Goal: Complete application form

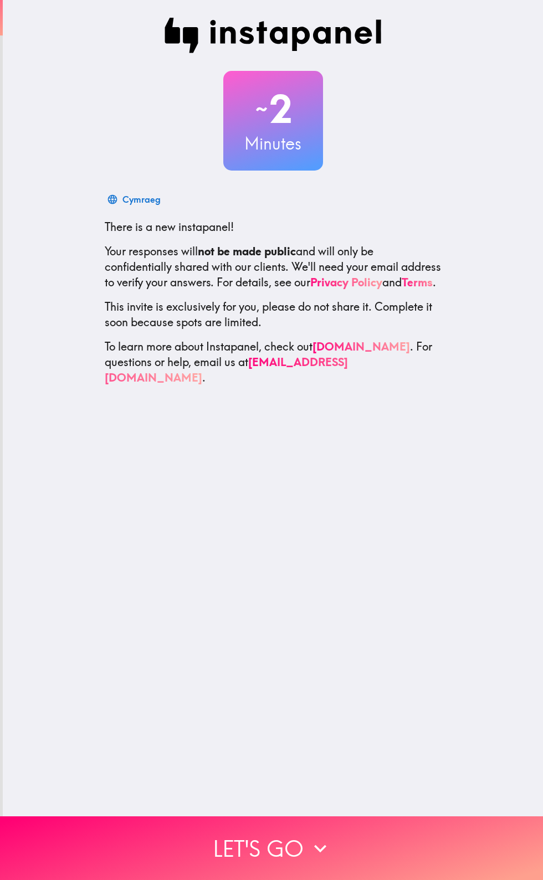
click at [337, 833] on button "Let's go" at bounding box center [271, 848] width 543 height 64
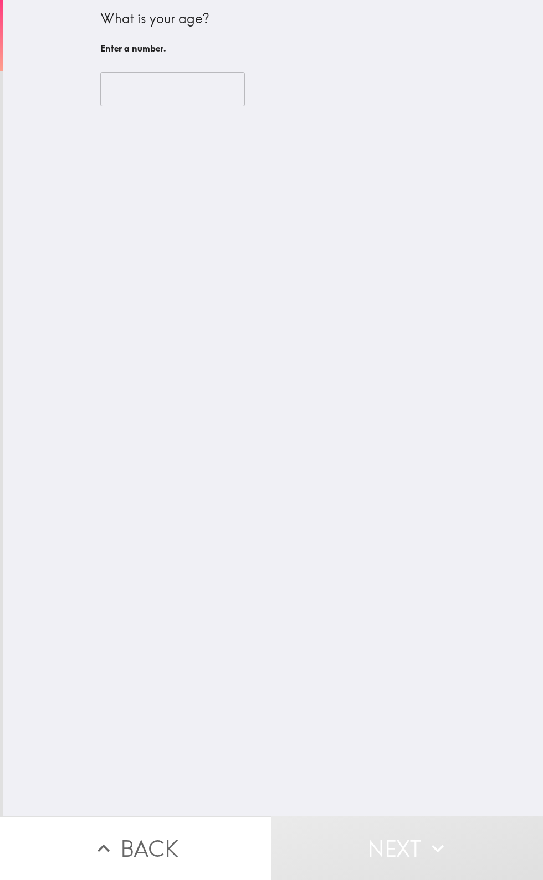
click at [215, 127] on div "What is your age? Enter a number. ​" at bounding box center [273, 408] width 540 height 816
click at [203, 91] on input "number" at bounding box center [172, 89] width 145 height 34
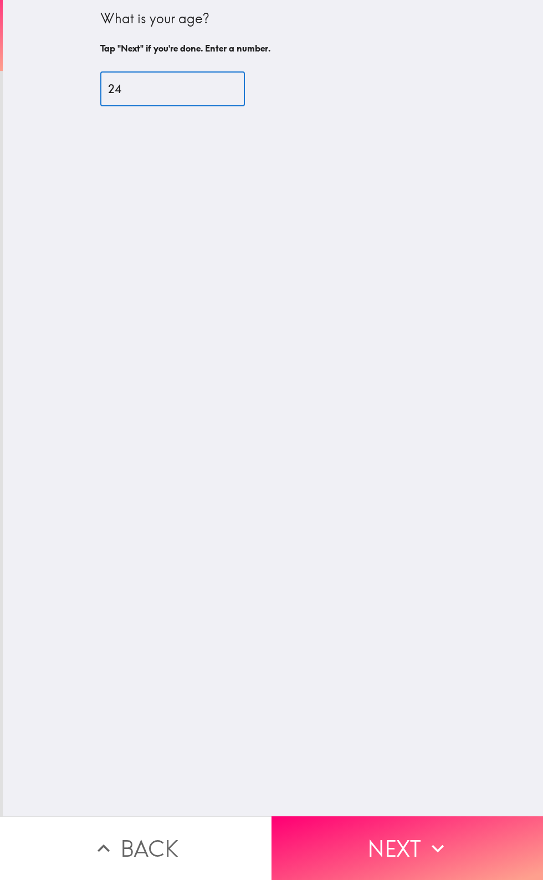
type input "24"
click at [460, 837] on button "Next" at bounding box center [406, 848] width 271 height 64
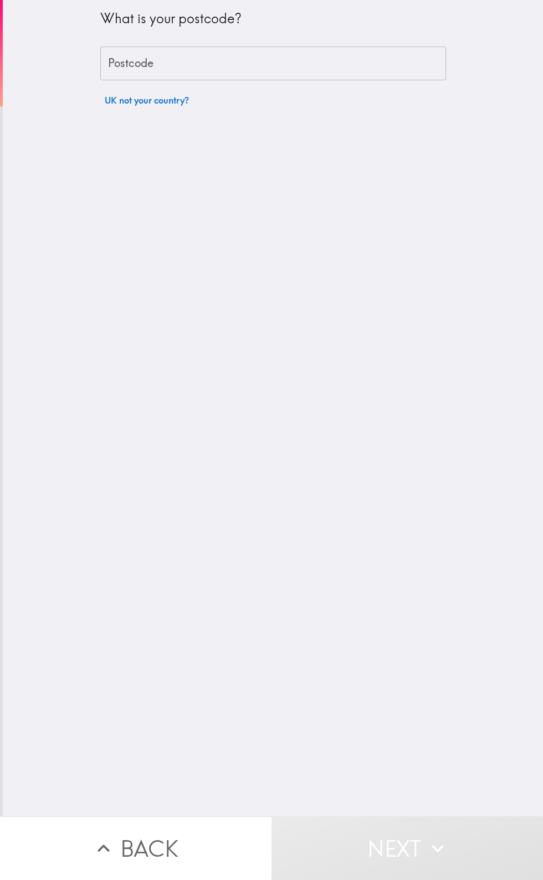
click at [343, 66] on input "Postcode" at bounding box center [273, 64] width 346 height 34
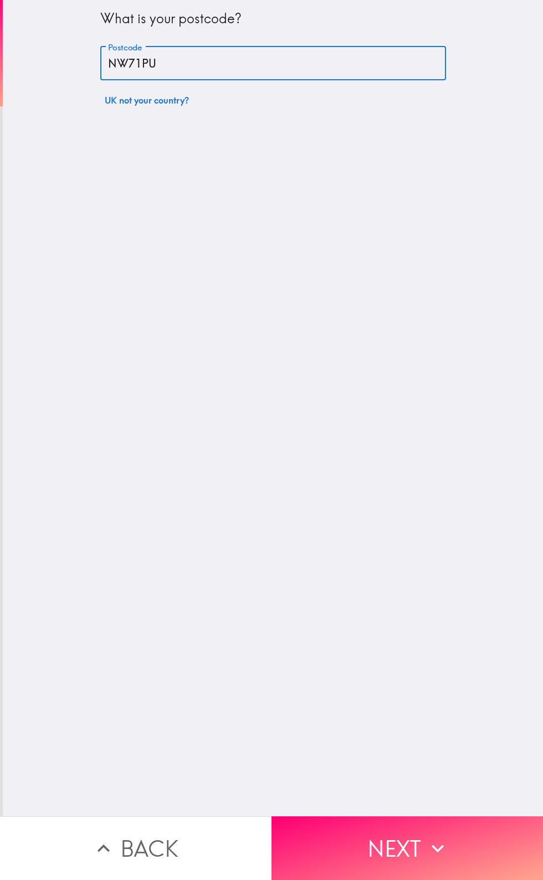
type input "NW71PU"
click at [480, 850] on button "Next" at bounding box center [406, 848] width 271 height 64
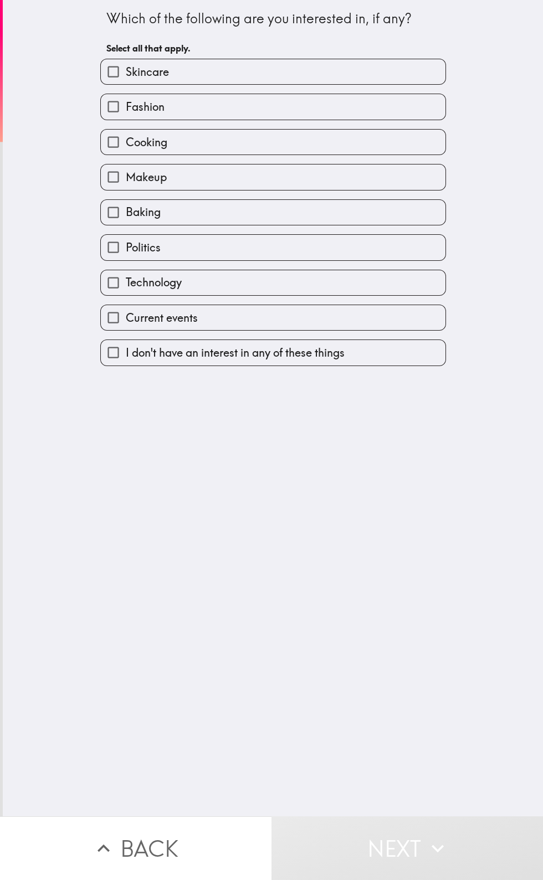
click at [315, 280] on label "Technology" at bounding box center [273, 282] width 344 height 25
click at [126, 280] on input "Technology" at bounding box center [113, 282] width 25 height 25
checkbox input "true"
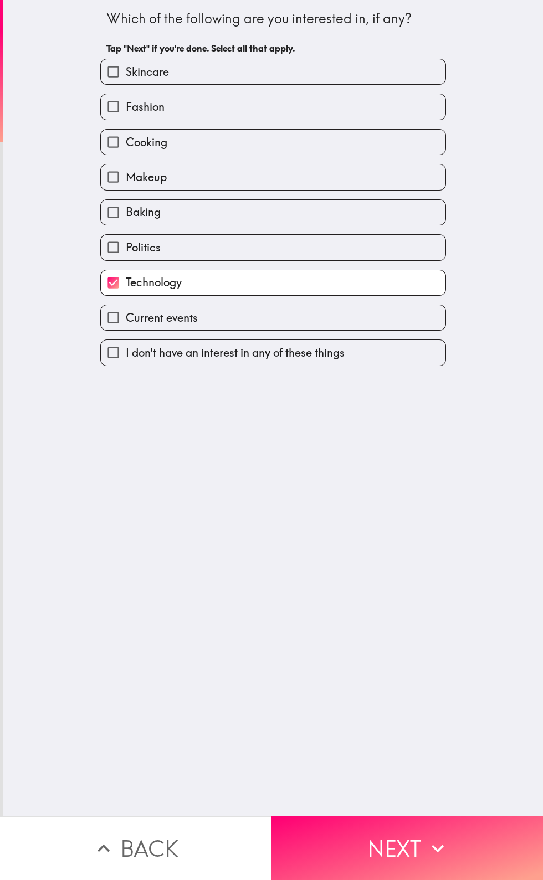
click at [270, 320] on label "Current events" at bounding box center [273, 317] width 344 height 25
click at [126, 320] on input "Current events" at bounding box center [113, 317] width 25 height 25
checkbox input "true"
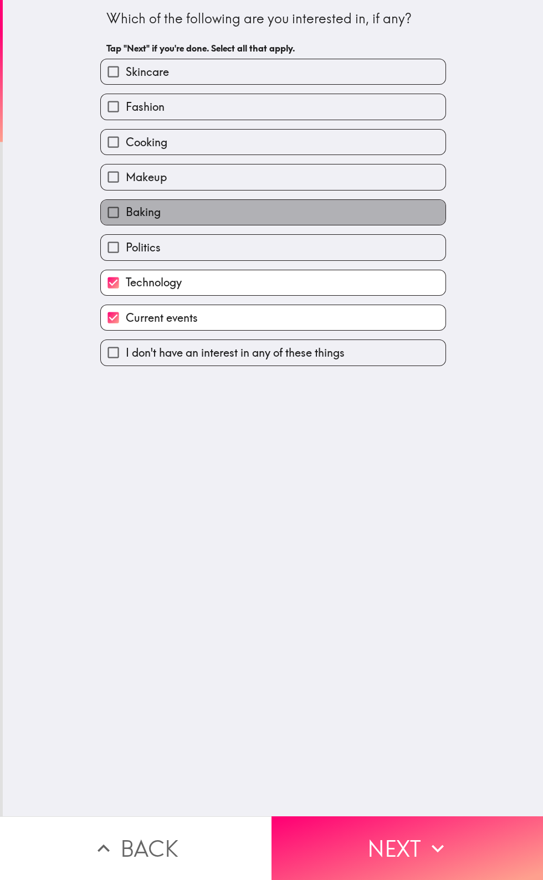
click at [253, 209] on label "Baking" at bounding box center [273, 212] width 344 height 25
click at [126, 209] on input "Baking" at bounding box center [113, 212] width 25 height 25
checkbox input "true"
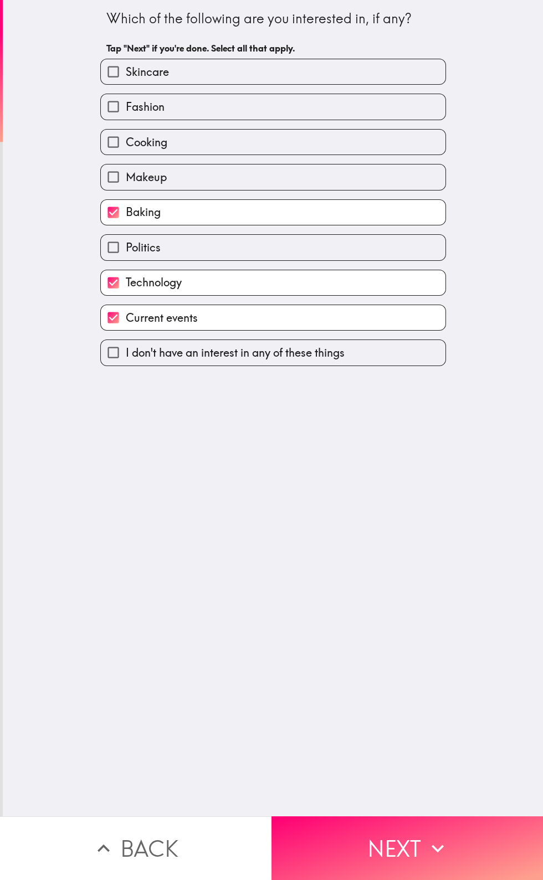
click at [326, 59] on label "Skincare" at bounding box center [273, 71] width 344 height 25
click at [126, 59] on input "Skincare" at bounding box center [113, 71] width 25 height 25
checkbox input "true"
click at [415, 864] on button "Next" at bounding box center [406, 848] width 271 height 64
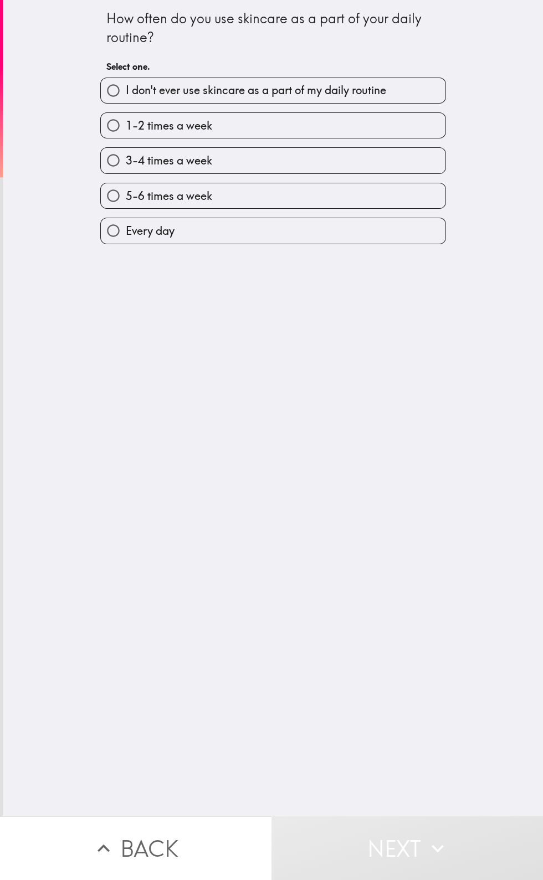
click at [399, 243] on label "Every day" at bounding box center [273, 230] width 344 height 25
click at [126, 243] on input "Every day" at bounding box center [113, 230] width 25 height 25
radio input "true"
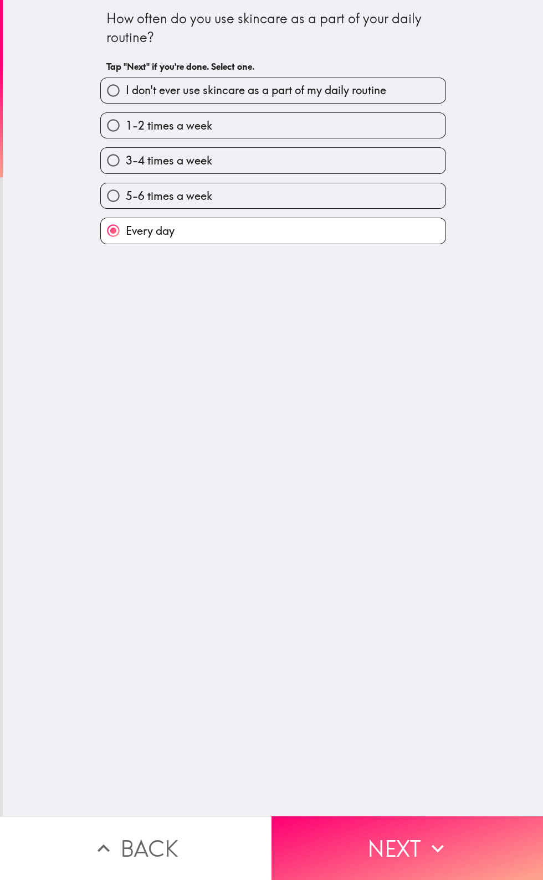
click at [395, 846] on button "Next" at bounding box center [406, 848] width 271 height 64
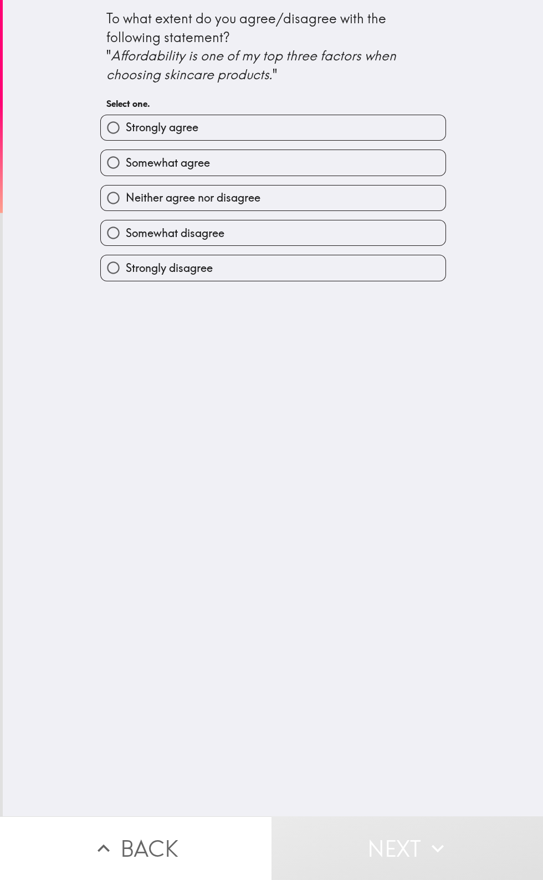
click at [413, 121] on label "Strongly agree" at bounding box center [273, 127] width 344 height 25
click at [126, 121] on input "Strongly agree" at bounding box center [113, 127] width 25 height 25
radio input "true"
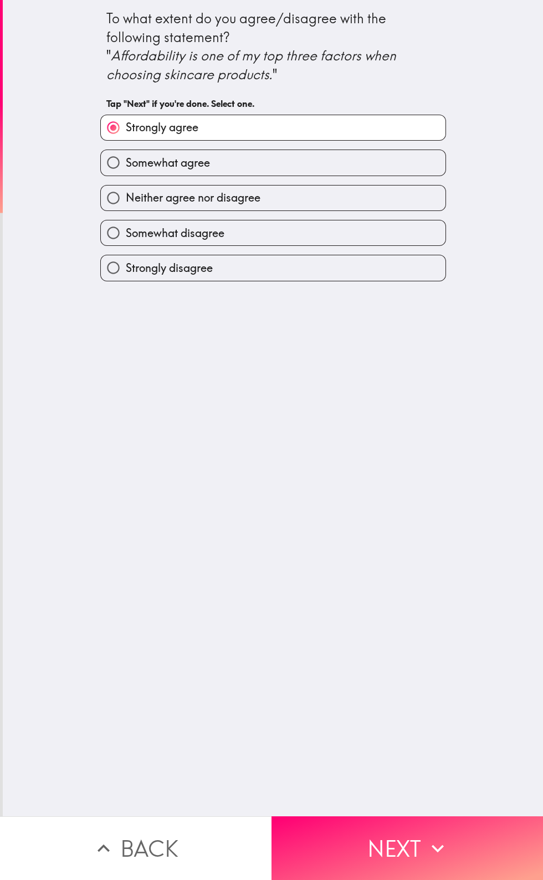
click at [412, 835] on button "Next" at bounding box center [406, 848] width 271 height 64
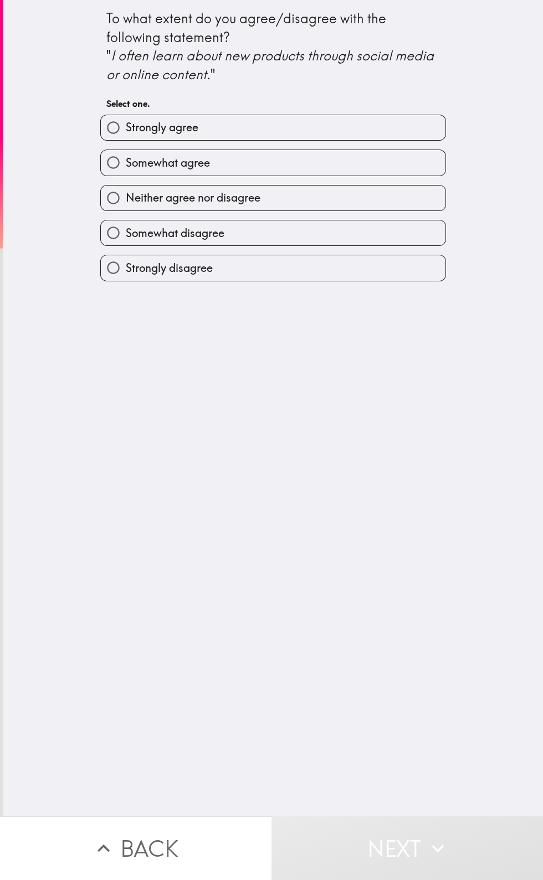
click at [362, 128] on label "Strongly agree" at bounding box center [273, 127] width 344 height 25
click at [126, 128] on input "Strongly agree" at bounding box center [113, 127] width 25 height 25
radio input "true"
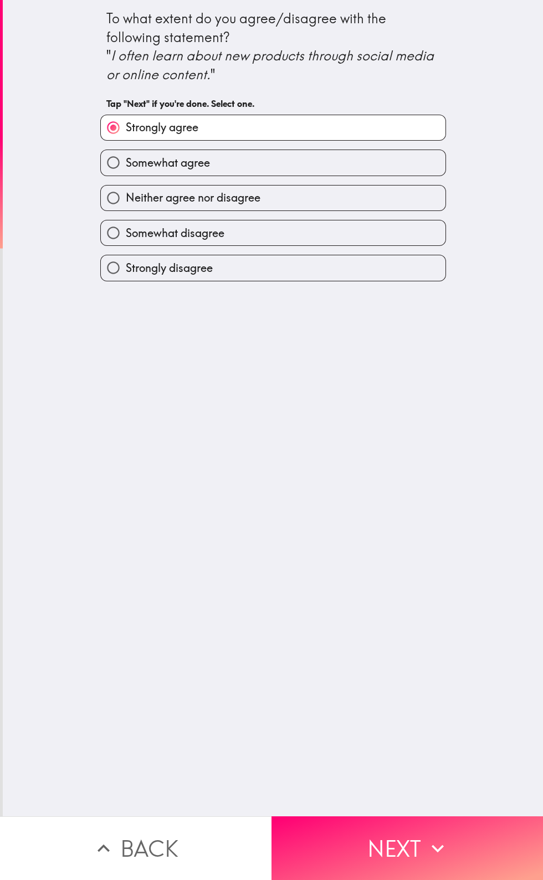
click at [439, 852] on icon "button" at bounding box center [437, 848] width 24 height 24
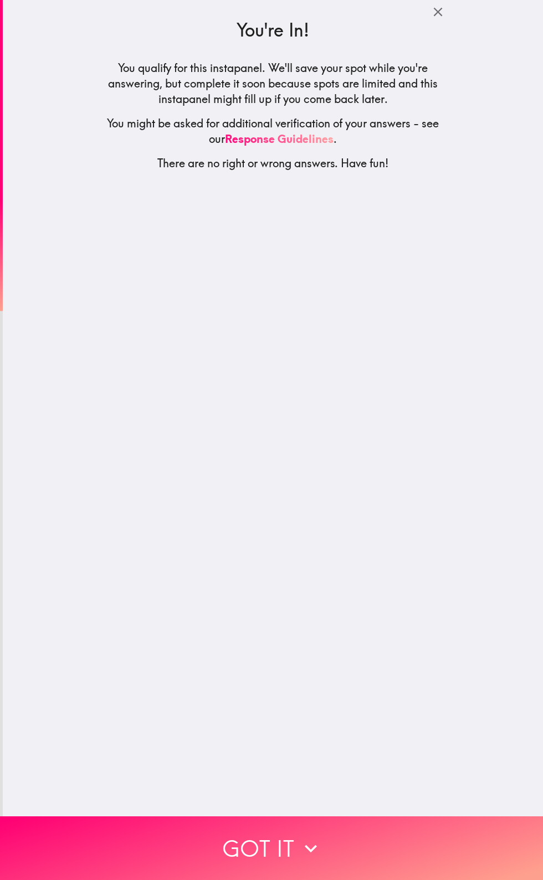
click at [466, 842] on button "Got it" at bounding box center [271, 848] width 543 height 64
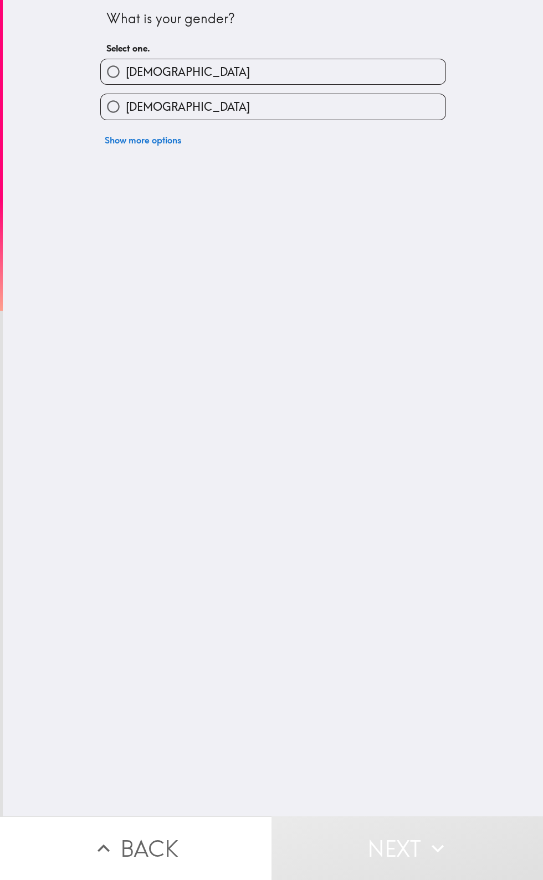
click at [328, 62] on label "[DEMOGRAPHIC_DATA]" at bounding box center [273, 71] width 344 height 25
click at [126, 62] on input "[DEMOGRAPHIC_DATA]" at bounding box center [113, 71] width 25 height 25
radio input "true"
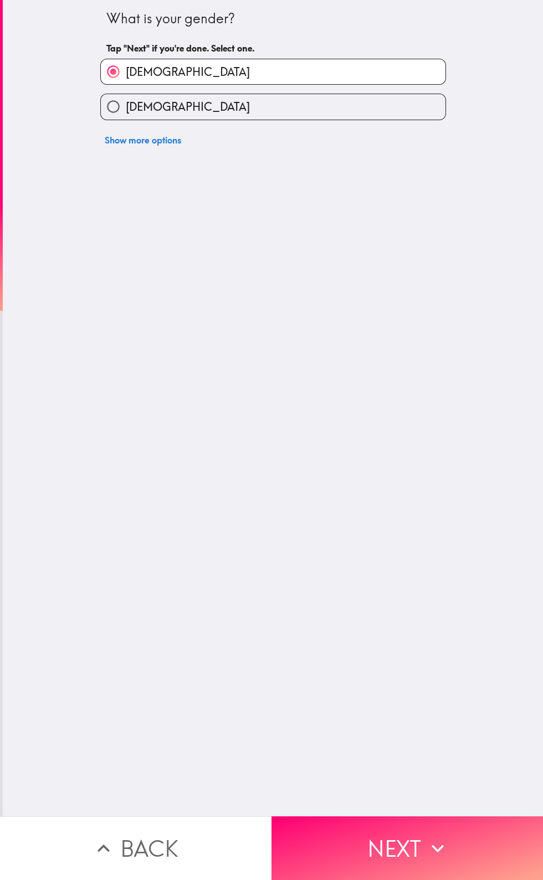
click at [435, 846] on icon "button" at bounding box center [437, 848] width 24 height 24
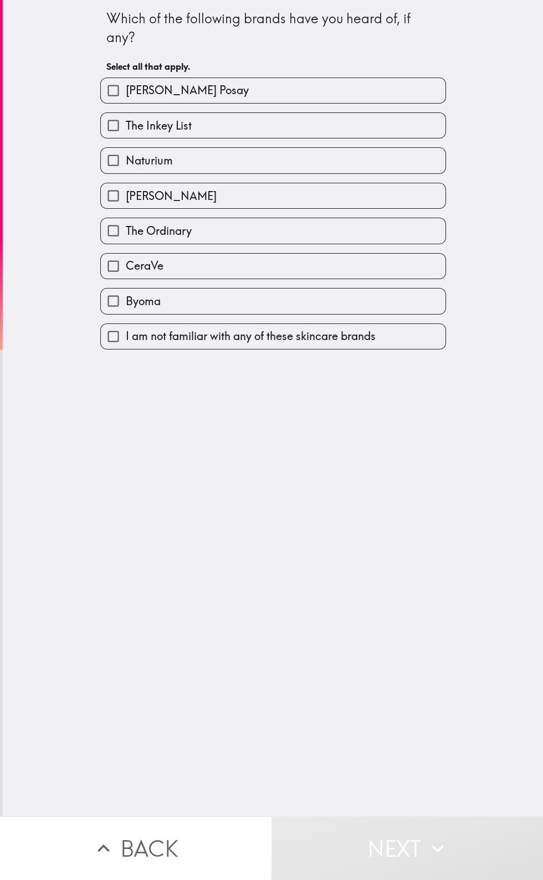
click at [358, 81] on label "[PERSON_NAME] Posay" at bounding box center [273, 90] width 344 height 25
click at [126, 81] on input "[PERSON_NAME] Posay" at bounding box center [113, 90] width 25 height 25
checkbox input "true"
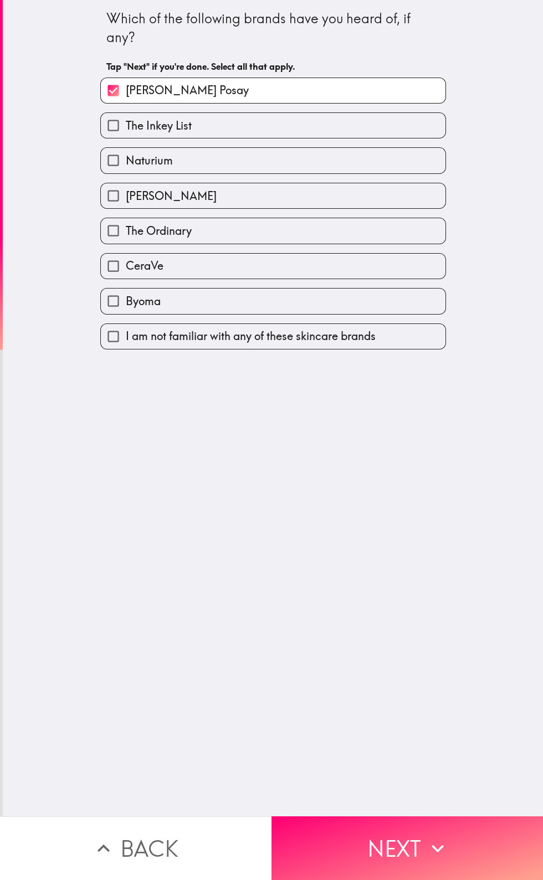
click at [272, 265] on label "CeraVe" at bounding box center [273, 266] width 344 height 25
click at [126, 265] on input "CeraVe" at bounding box center [113, 266] width 25 height 25
checkbox input "true"
click at [250, 303] on label "Byoma" at bounding box center [273, 301] width 344 height 25
click at [126, 303] on input "Byoma" at bounding box center [113, 301] width 25 height 25
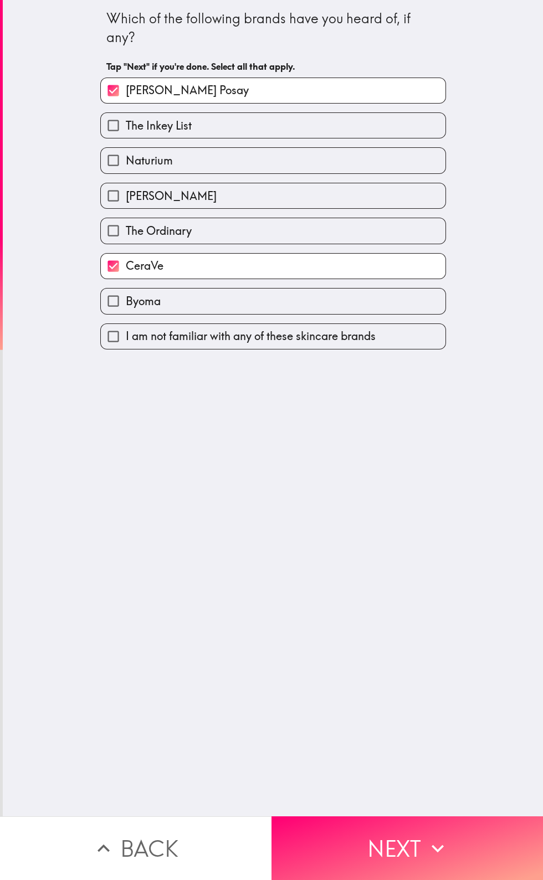
checkbox input "true"
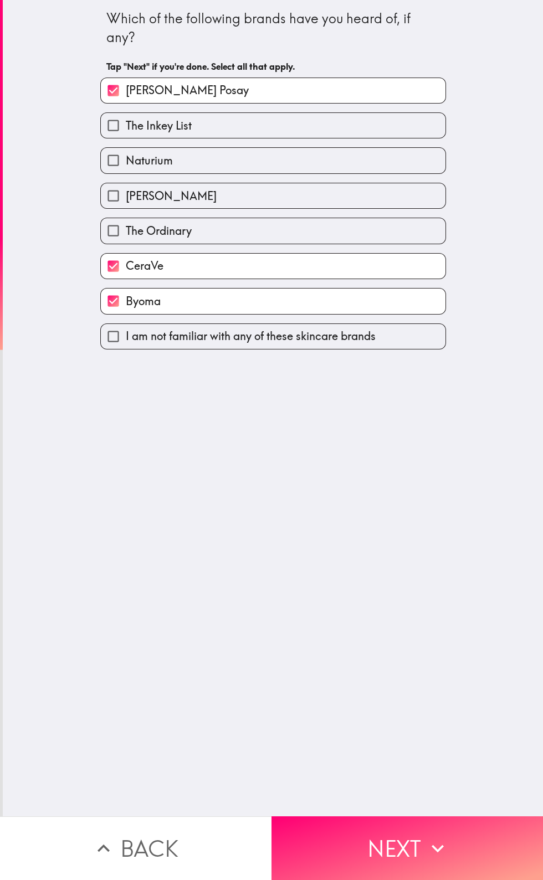
click at [282, 158] on label "Naturium" at bounding box center [273, 160] width 344 height 25
click at [126, 158] on input "Naturium" at bounding box center [113, 160] width 25 height 25
checkbox input "true"
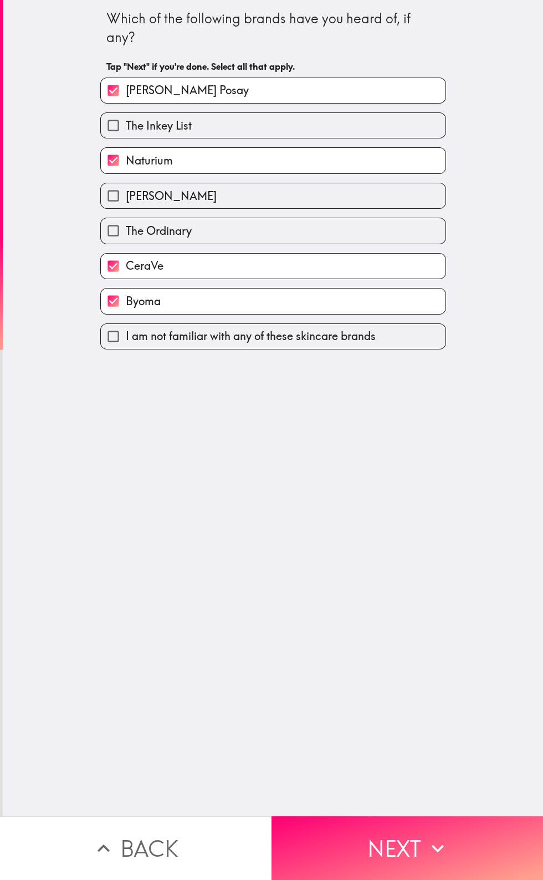
click at [430, 854] on icon "button" at bounding box center [437, 848] width 24 height 24
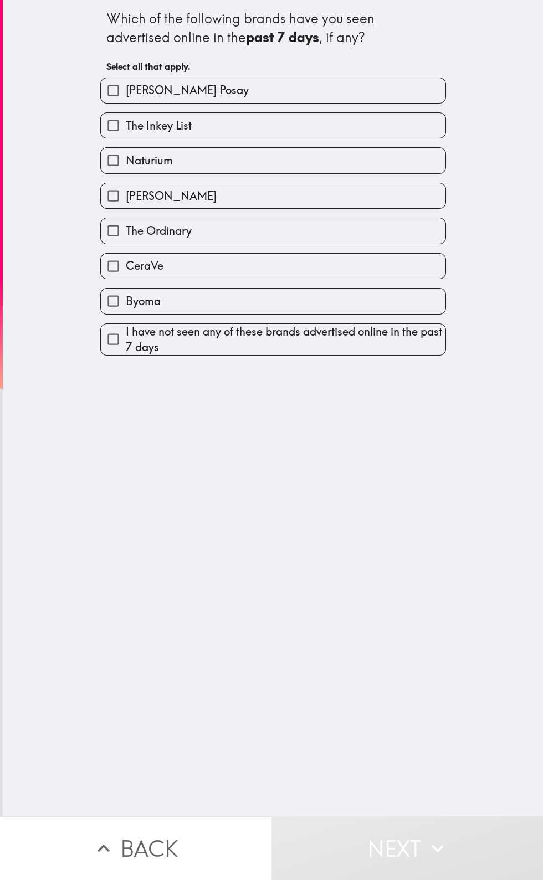
click at [247, 277] on label "CeraVe" at bounding box center [273, 266] width 344 height 25
click at [126, 277] on input "CeraVe" at bounding box center [113, 266] width 25 height 25
checkbox input "true"
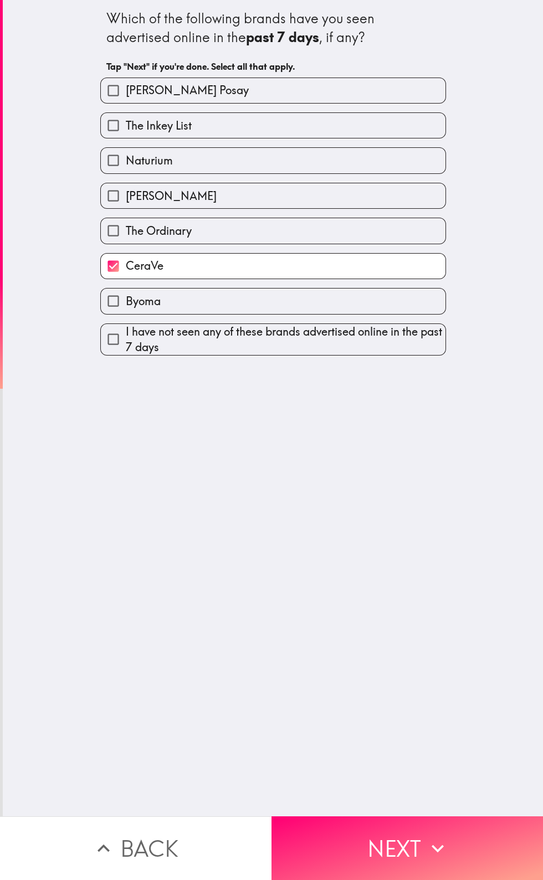
click at [431, 846] on icon "button" at bounding box center [437, 848] width 24 height 24
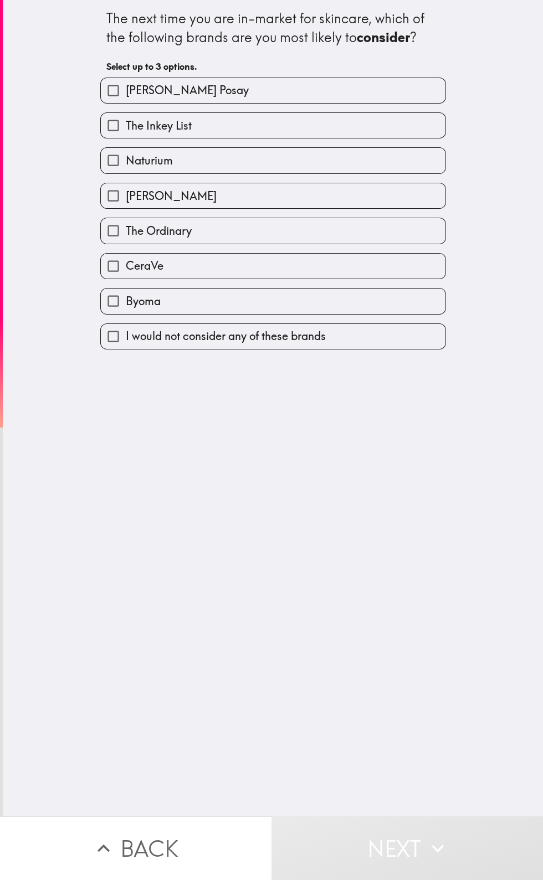
click at [248, 276] on label "CeraVe" at bounding box center [273, 266] width 344 height 25
click at [126, 276] on input "CeraVe" at bounding box center [113, 266] width 25 height 25
checkbox input "true"
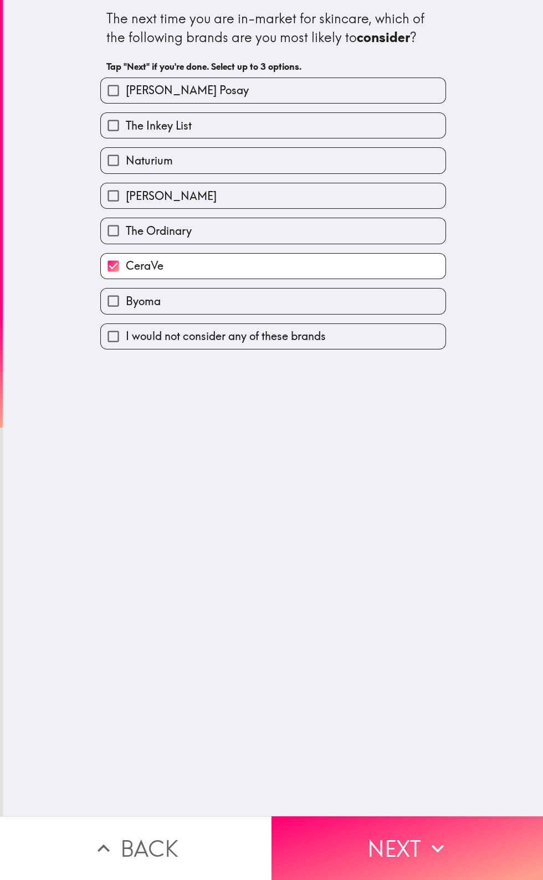
click at [280, 151] on label "Naturium" at bounding box center [273, 160] width 344 height 25
click at [126, 151] on input "Naturium" at bounding box center [113, 160] width 25 height 25
checkbox input "true"
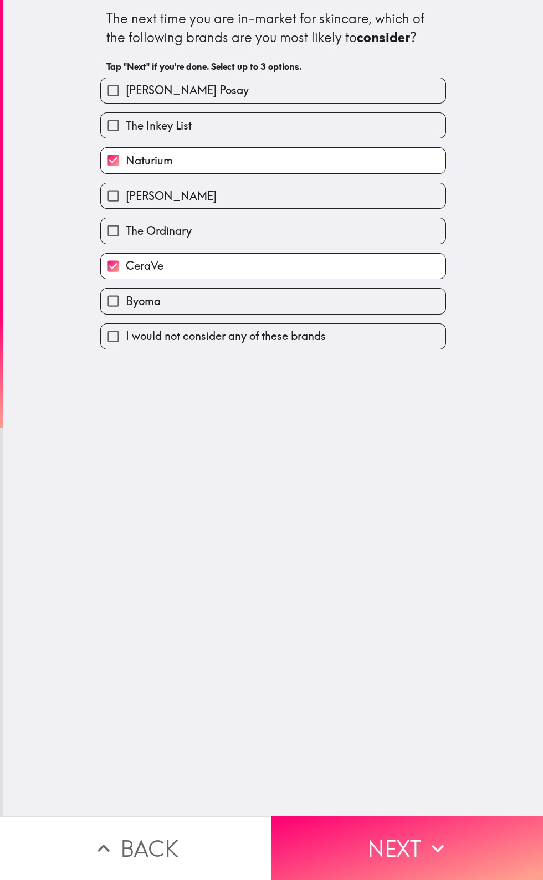
click at [317, 85] on label "[PERSON_NAME] Posay" at bounding box center [273, 90] width 344 height 25
click at [126, 85] on input "[PERSON_NAME] Posay" at bounding box center [113, 90] width 25 height 25
checkbox input "true"
click at [426, 833] on button "Next" at bounding box center [406, 848] width 271 height 64
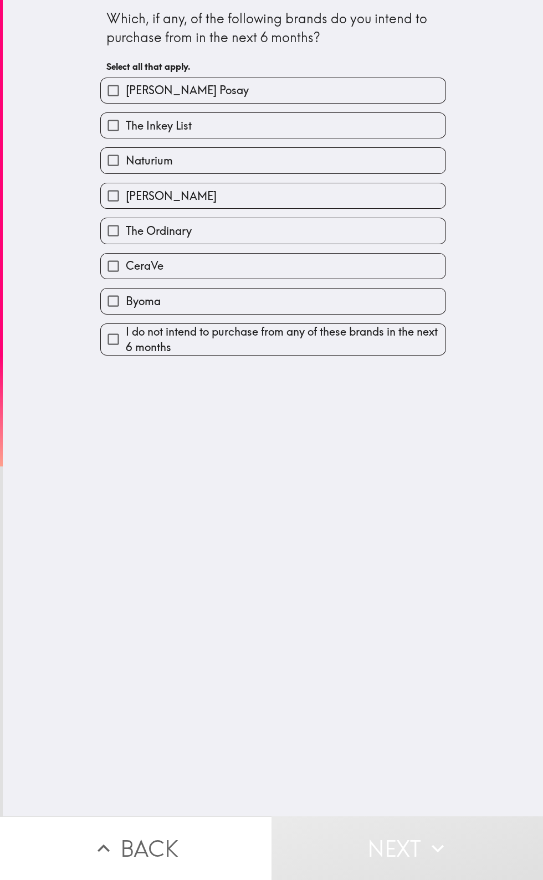
click at [245, 274] on label "CeraVe" at bounding box center [273, 266] width 344 height 25
click at [126, 274] on input "CeraVe" at bounding box center [113, 266] width 25 height 25
checkbox input "true"
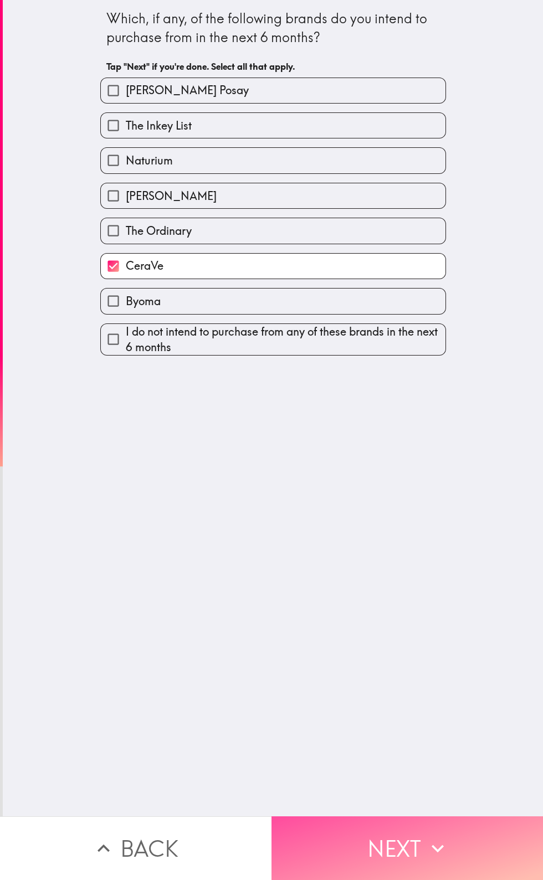
click at [432, 828] on button "Next" at bounding box center [406, 848] width 271 height 64
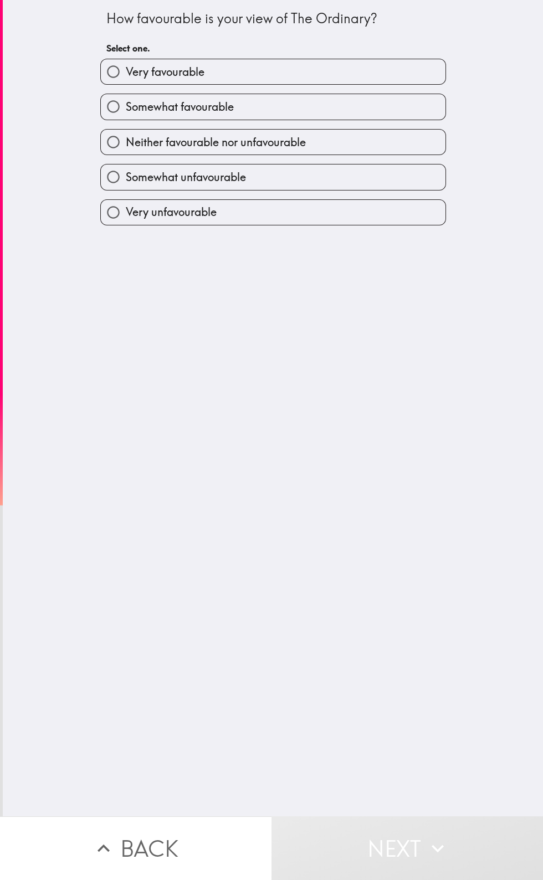
click at [366, 77] on label "Very favourable" at bounding box center [273, 71] width 344 height 25
click at [126, 77] on input "Very favourable" at bounding box center [113, 71] width 25 height 25
radio input "true"
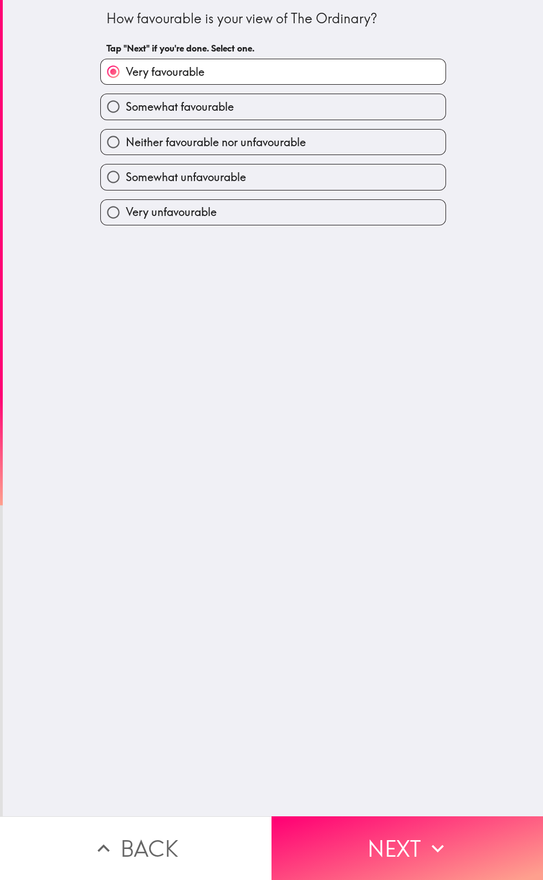
click at [446, 825] on button "Next" at bounding box center [406, 848] width 271 height 64
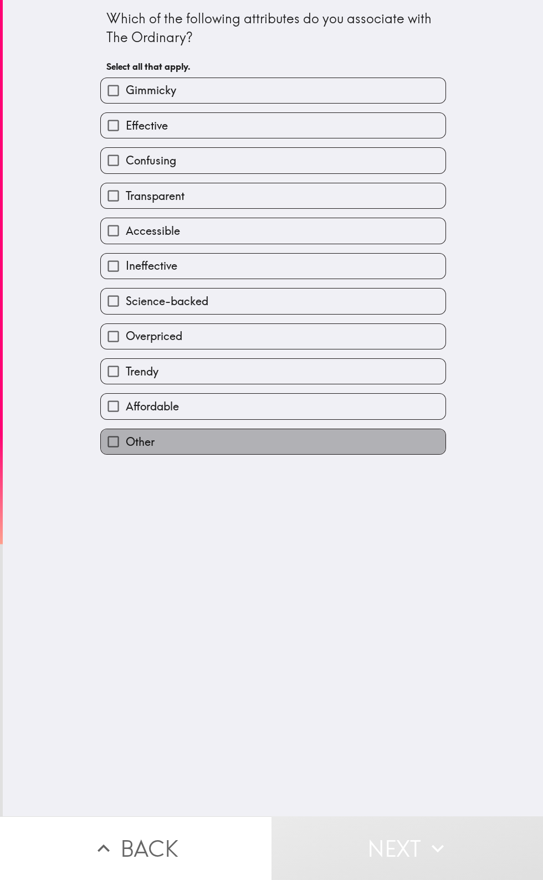
click at [261, 454] on label "Other" at bounding box center [273, 441] width 344 height 25
click at [126, 454] on input "Other" at bounding box center [113, 441] width 25 height 25
checkbox input "true"
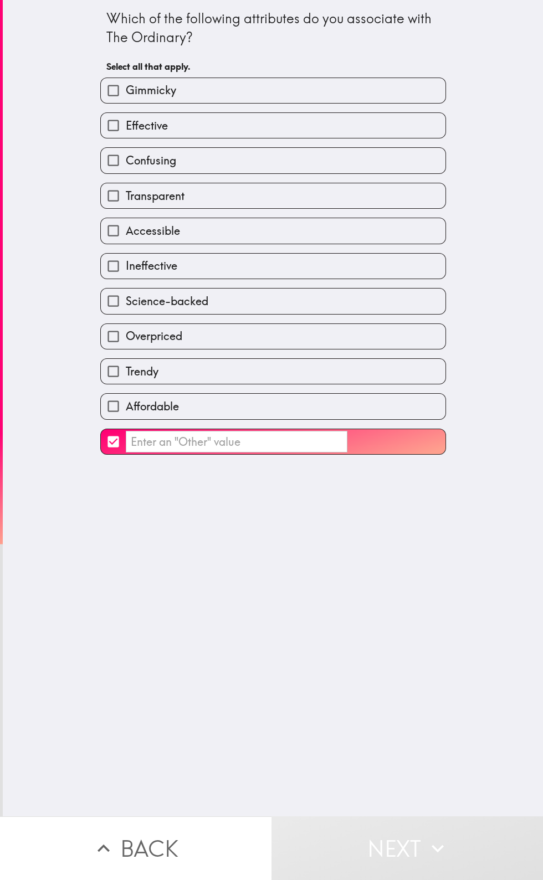
click at [230, 414] on label "Affordable" at bounding box center [273, 406] width 344 height 25
click at [126, 414] on input "Affordable" at bounding box center [113, 406] width 25 height 25
checkbox input "true"
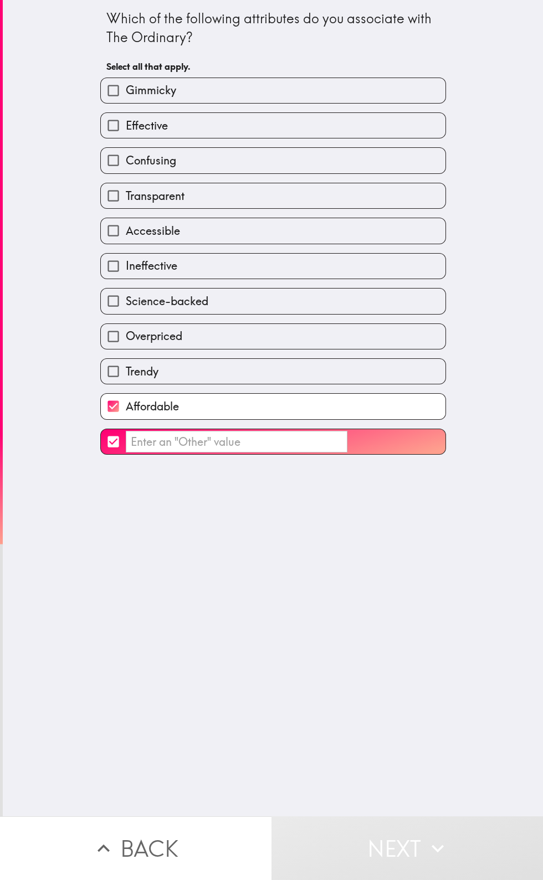
click at [261, 450] on input "​" at bounding box center [237, 442] width 222 height 22
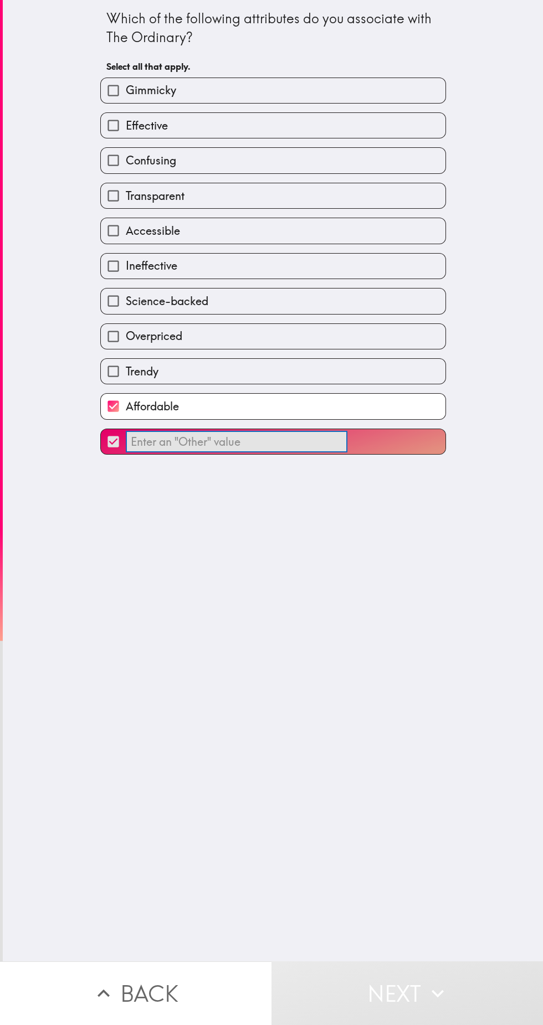
click at [114, 454] on input "​" at bounding box center [113, 441] width 25 height 25
checkbox input "false"
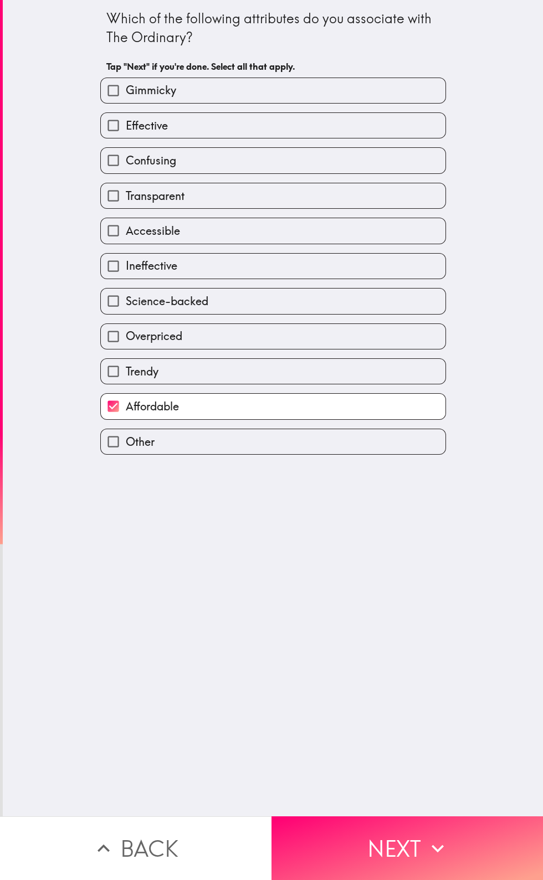
click at [255, 375] on label "Trendy" at bounding box center [273, 371] width 344 height 25
click at [126, 375] on input "Trendy" at bounding box center [113, 371] width 25 height 25
checkbox input "true"
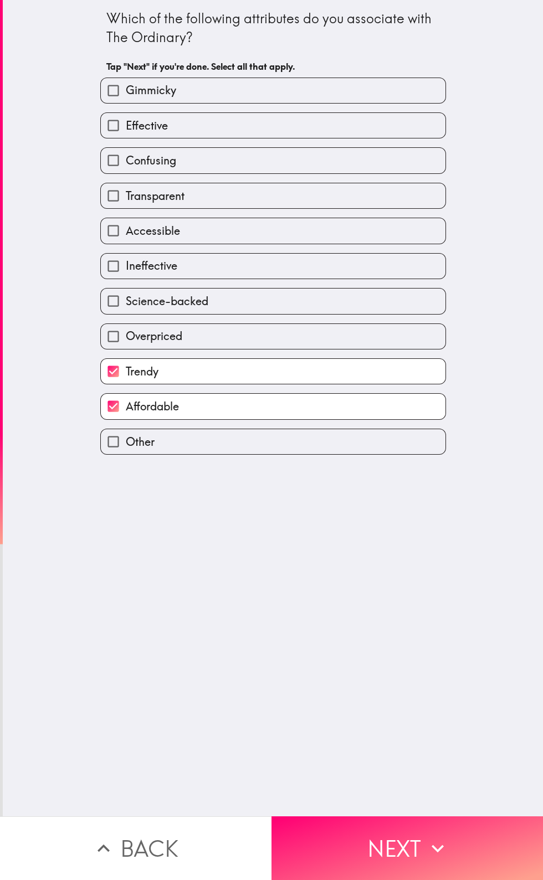
click at [259, 337] on label "Overpriced" at bounding box center [273, 336] width 344 height 25
click at [126, 337] on input "Overpriced" at bounding box center [113, 336] width 25 height 25
checkbox input "true"
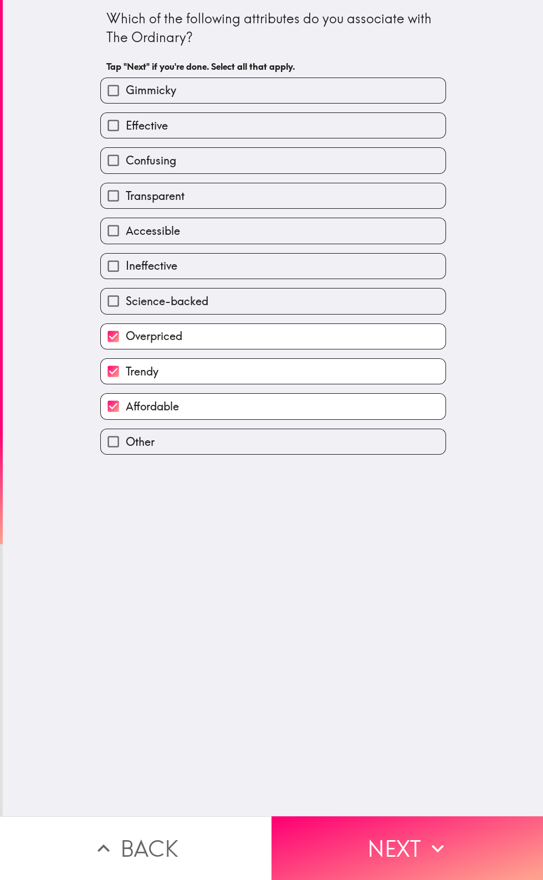
click at [279, 203] on label "Transparent" at bounding box center [273, 195] width 344 height 25
click at [126, 203] on input "Transparent" at bounding box center [113, 195] width 25 height 25
checkbox input "true"
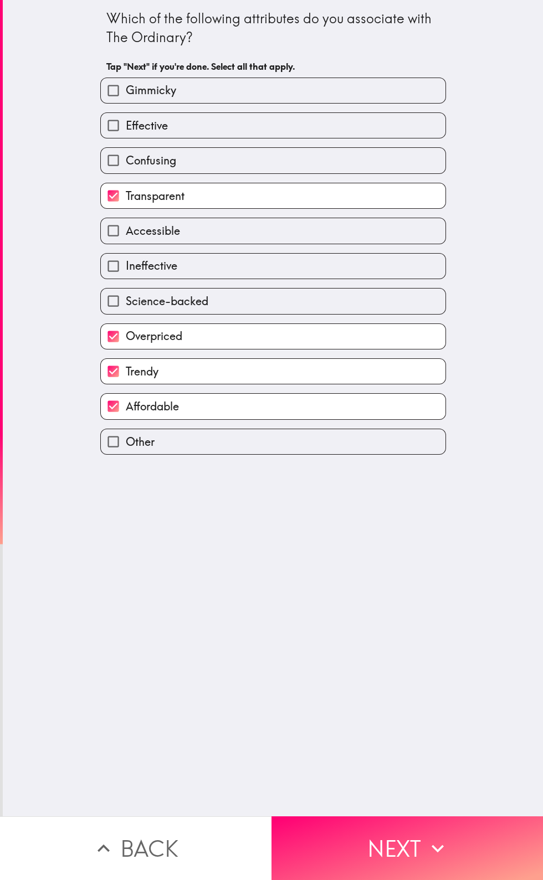
click at [442, 835] on button "Next" at bounding box center [406, 848] width 271 height 64
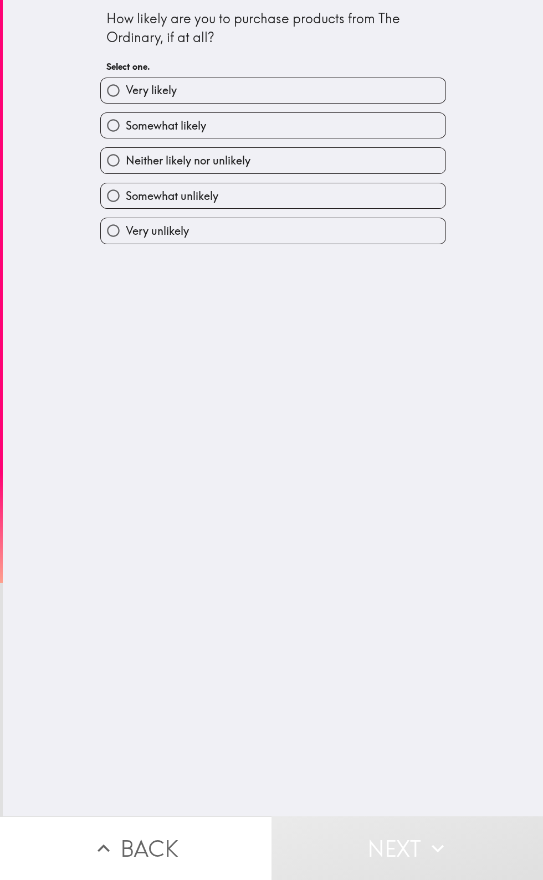
click at [320, 84] on label "Very likely" at bounding box center [273, 90] width 344 height 25
click at [126, 84] on input "Very likely" at bounding box center [113, 90] width 25 height 25
radio input "true"
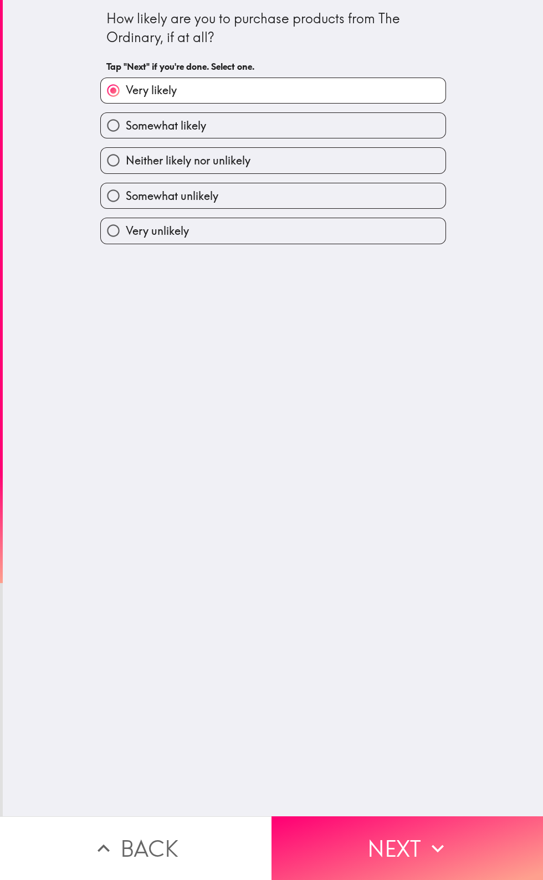
click at [365, 130] on label "Somewhat likely" at bounding box center [273, 125] width 344 height 25
click at [126, 130] on input "Somewhat likely" at bounding box center [113, 125] width 25 height 25
radio input "true"
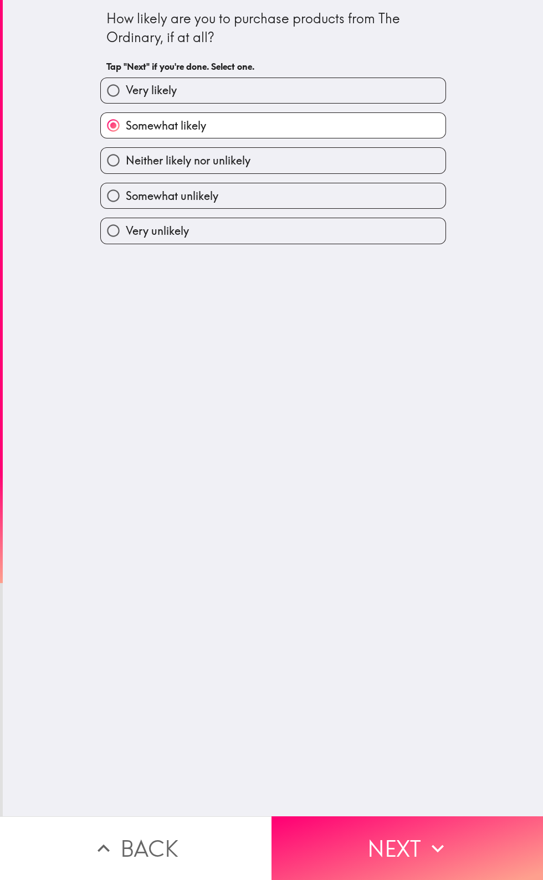
click at [449, 837] on icon "button" at bounding box center [437, 848] width 24 height 24
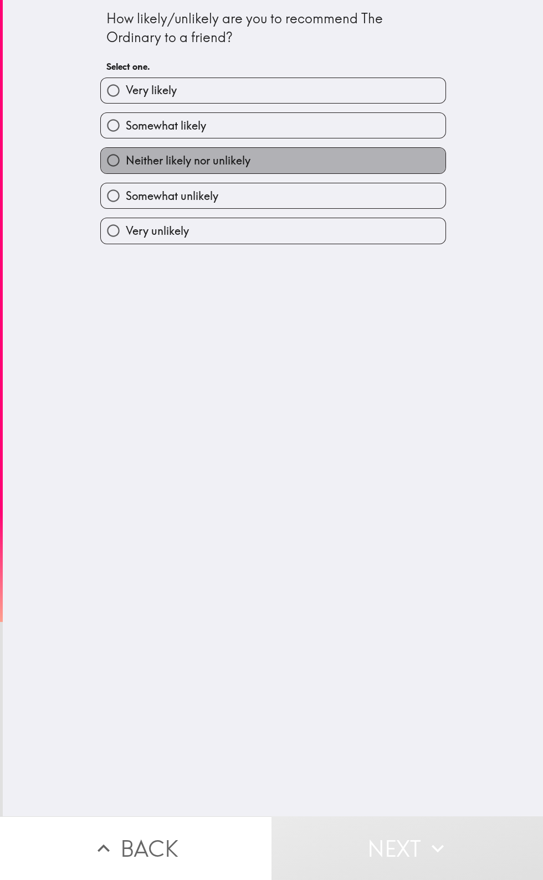
click at [301, 156] on label "Neither likely nor unlikely" at bounding box center [273, 160] width 344 height 25
click at [126, 156] on input "Neither likely nor unlikely" at bounding box center [113, 160] width 25 height 25
radio input "true"
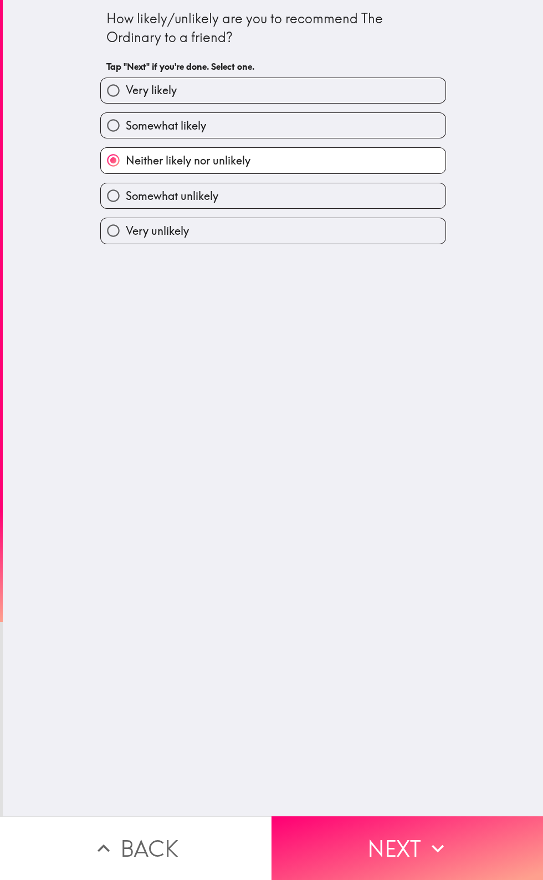
click at [441, 842] on icon "button" at bounding box center [437, 848] width 24 height 24
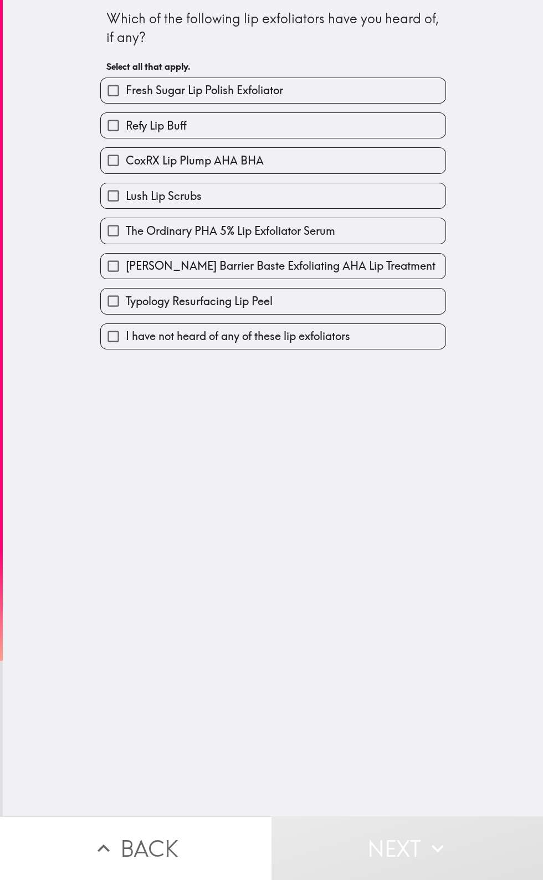
click at [320, 100] on label "Fresh Sugar Lip Polish Exfoliator" at bounding box center [273, 90] width 344 height 25
click at [126, 100] on input "Fresh Sugar Lip Polish Exfoliator" at bounding box center [113, 90] width 25 height 25
checkbox input "true"
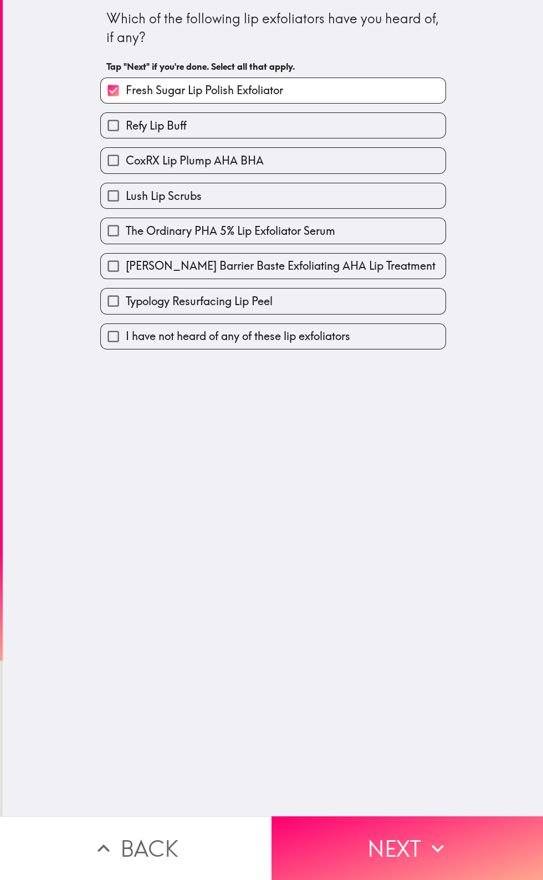
click at [430, 825] on button "Next" at bounding box center [406, 848] width 271 height 64
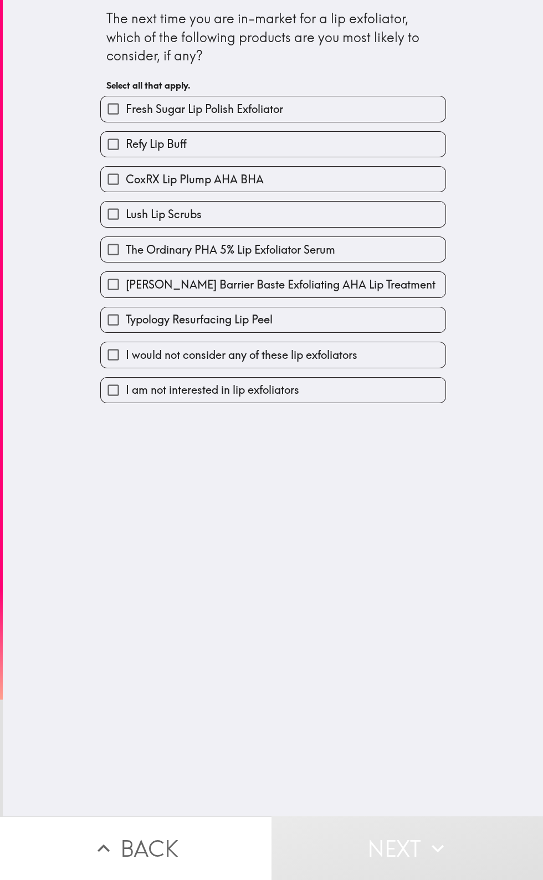
click at [280, 149] on label "Refy Lip Buff" at bounding box center [273, 144] width 344 height 25
click at [126, 149] on input "Refy Lip Buff" at bounding box center [113, 144] width 25 height 25
checkbox input "true"
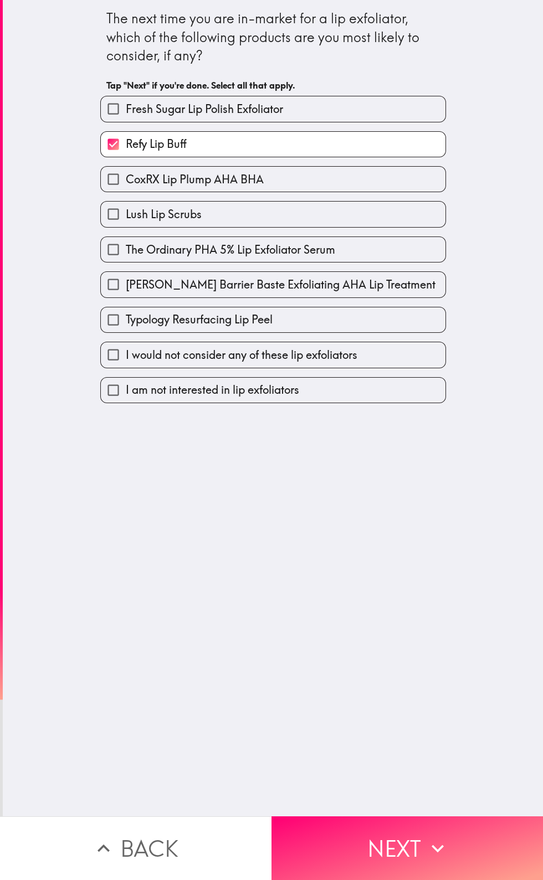
click at [450, 827] on button "Next" at bounding box center [406, 848] width 271 height 64
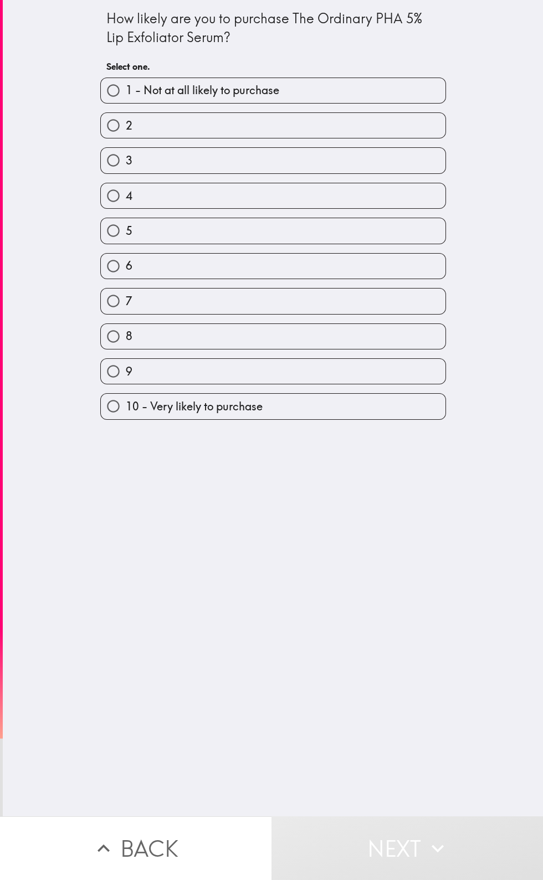
click at [298, 415] on label "10 - Very likely to purchase" at bounding box center [273, 406] width 344 height 25
click at [126, 415] on input "10 - Very likely to purchase" at bounding box center [113, 406] width 25 height 25
radio input "true"
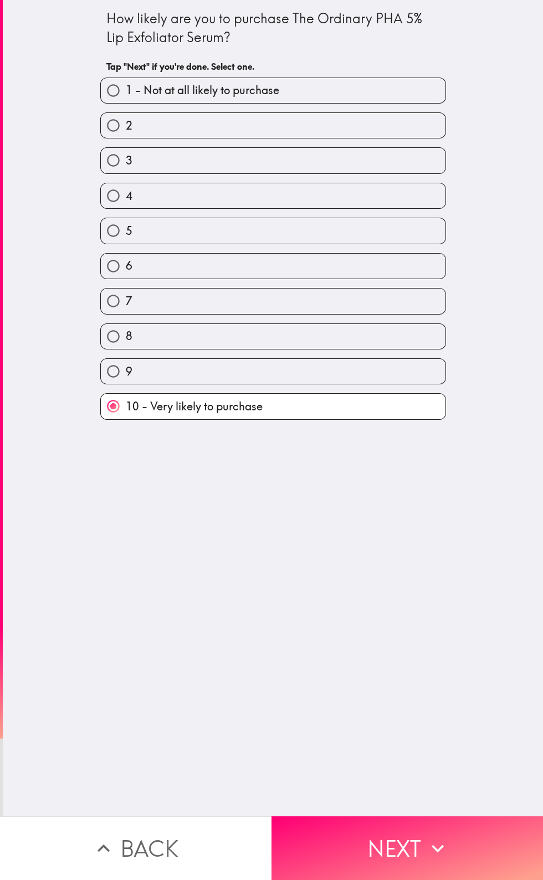
click at [424, 839] on button "Next" at bounding box center [406, 848] width 271 height 64
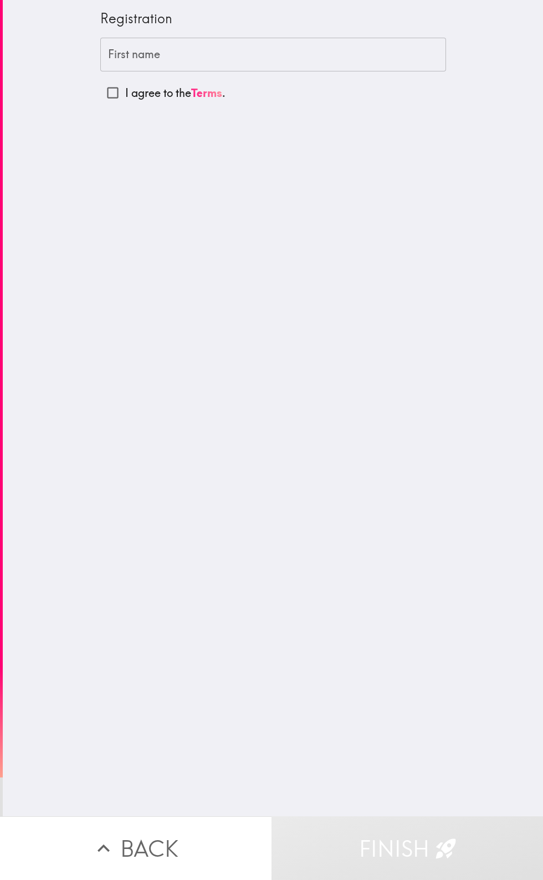
click at [374, 59] on input "First name" at bounding box center [273, 55] width 346 height 34
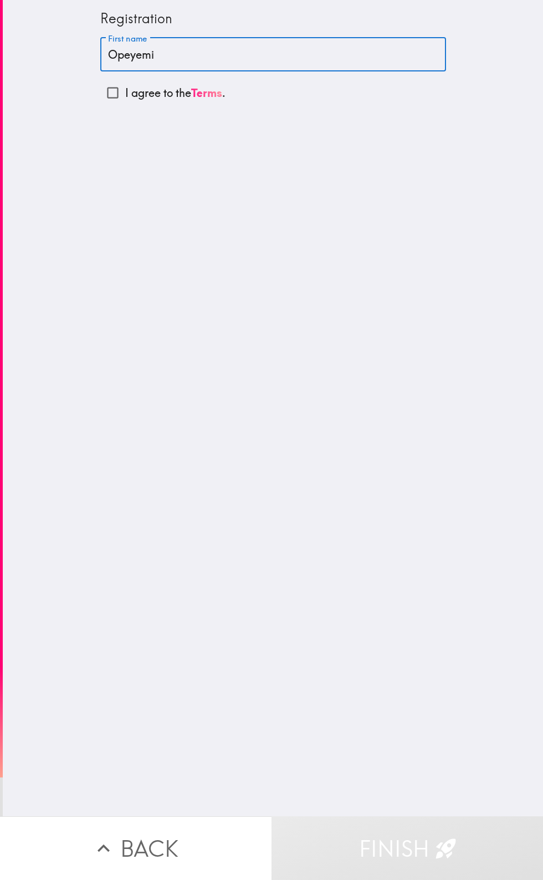
type input "Opeyemi"
click at [123, 105] on input "I agree to the Terms ." at bounding box center [112, 92] width 25 height 25
checkbox input "true"
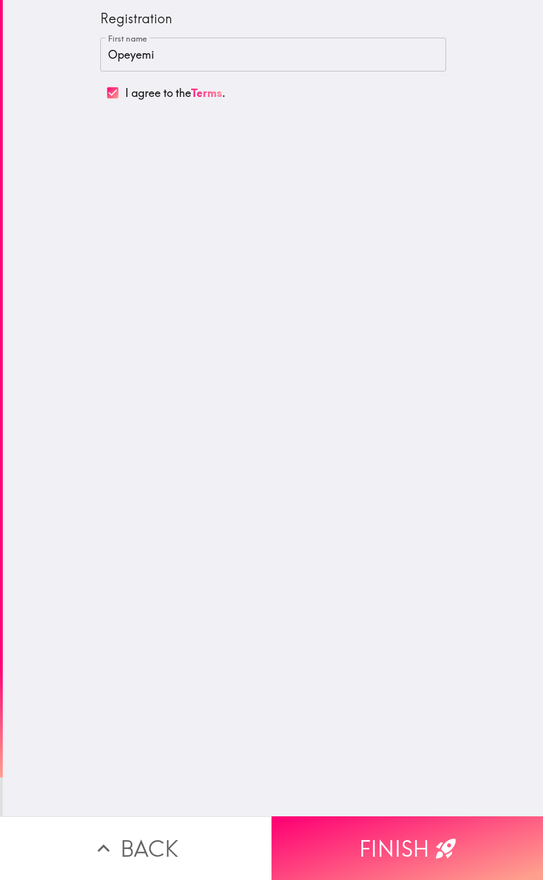
click at [475, 836] on button "Finish" at bounding box center [406, 848] width 271 height 64
